Goal: Transaction & Acquisition: Purchase product/service

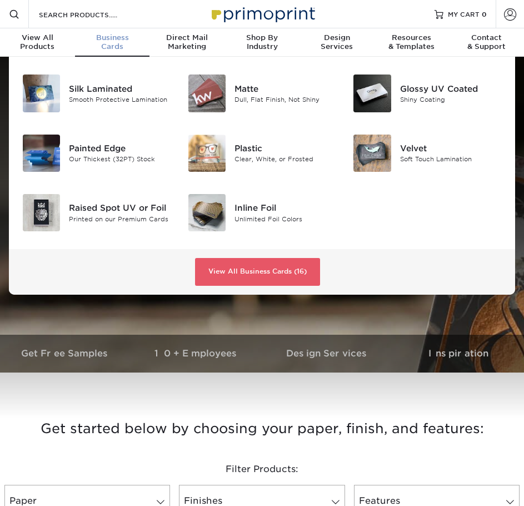
click at [104, 43] on div "Business Cards" at bounding box center [112, 42] width 75 height 18
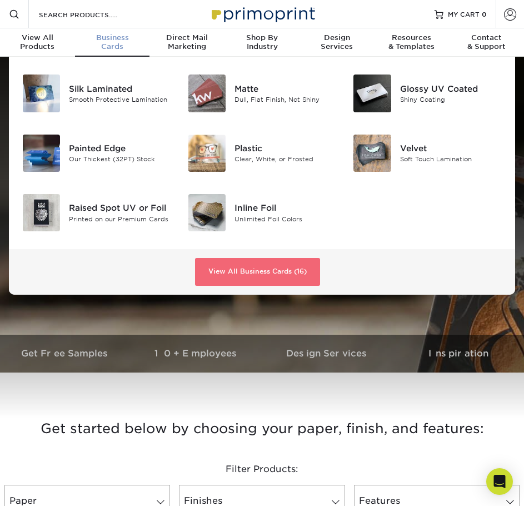
click at [232, 277] on link "View All Business Cards (16)" at bounding box center [257, 272] width 125 height 28
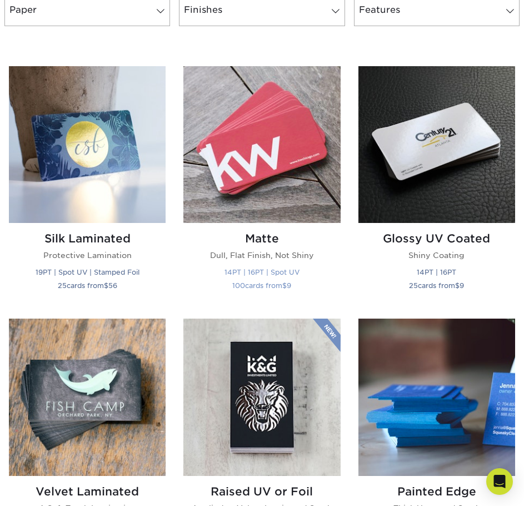
scroll to position [500, 0]
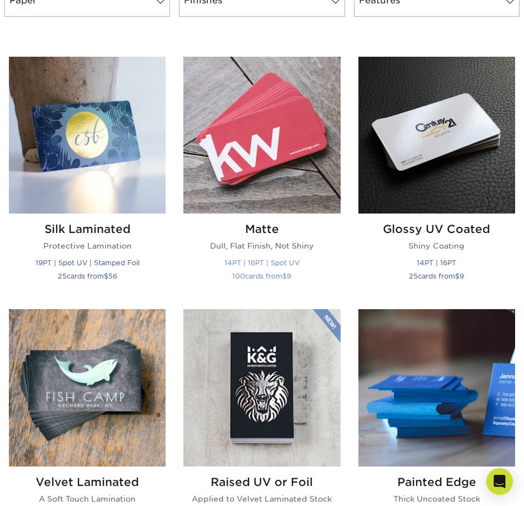
click at [315, 129] on img at bounding box center [261, 135] width 157 height 157
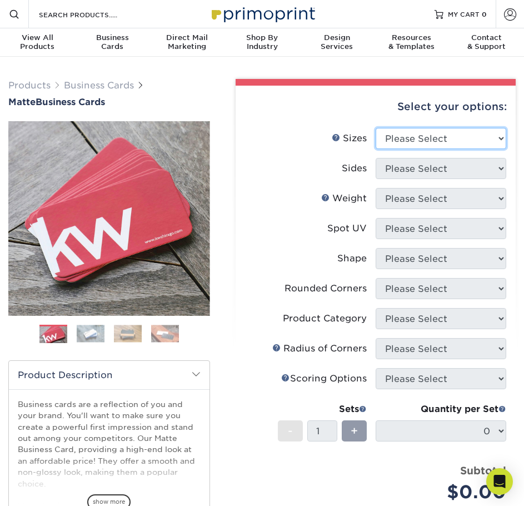
click at [425, 141] on select "Please Select 1.5" x 3.5" - Mini 1.75" x 3.5" - Mini 2" x 2" - Square 2" x 3" -…" at bounding box center [441, 138] width 131 height 21
select select "1.75x3.50"
click at [376, 128] on select "Please Select 1.5" x 3.5" - Mini 1.75" x 3.5" - Mini 2" x 2" - Square 2" x 3" -…" at bounding box center [441, 138] width 131 height 21
click at [427, 140] on select "Please Select 1.5" x 3.5" - Mini 1.75" x 3.5" - Mini 2" x 2" - Square 2" x 3" -…" at bounding box center [441, 138] width 131 height 21
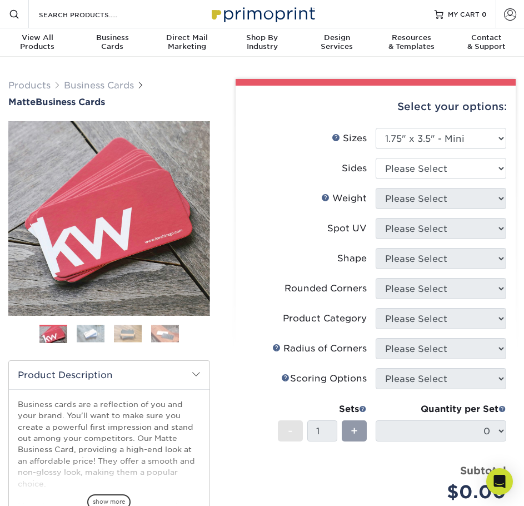
click at [284, 115] on div "Select your options:" at bounding box center [376, 107] width 262 height 42
